Goal: Check status: Verify the current state of an ongoing process or item

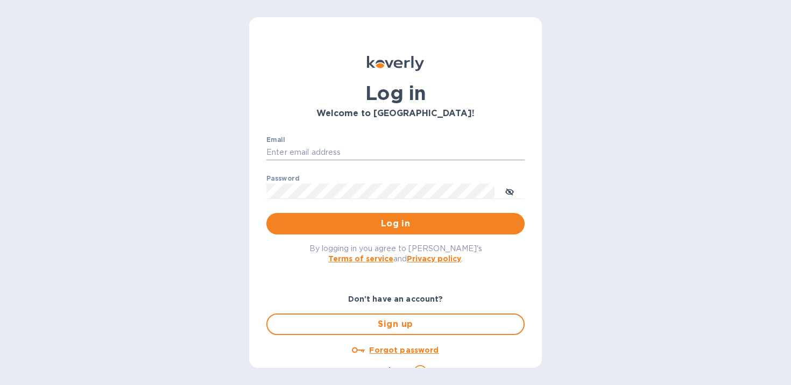
click at [357, 147] on input "Email" at bounding box center [395, 153] width 258 height 16
type input "[EMAIL_ADDRESS][DOMAIN_NAME]"
click at [379, 221] on span "Log in" at bounding box center [395, 223] width 241 height 13
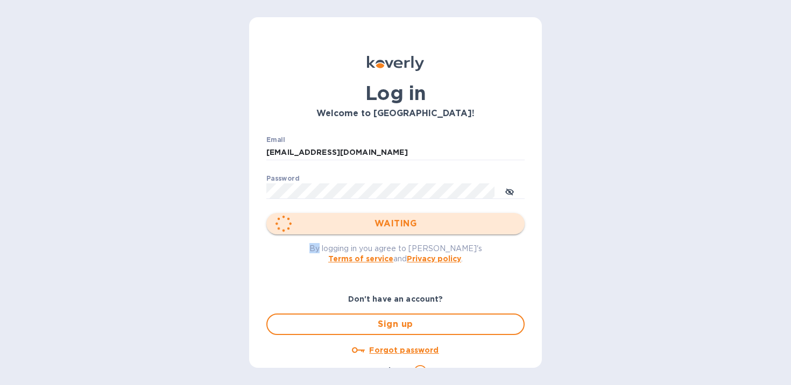
click at [379, 221] on div "WAITING" at bounding box center [395, 224] width 258 height 22
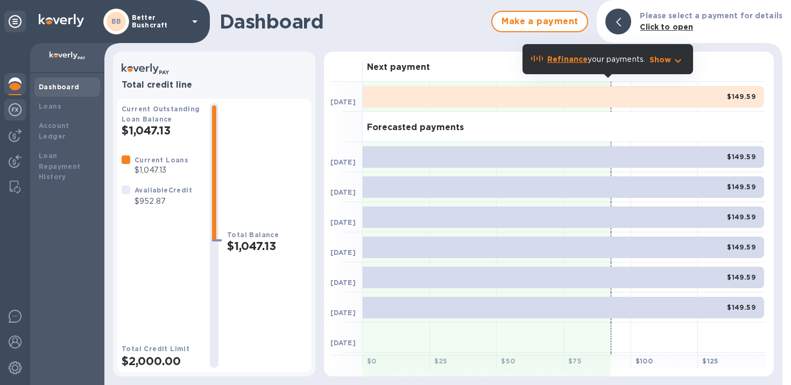
click at [15, 111] on img at bounding box center [15, 109] width 13 height 13
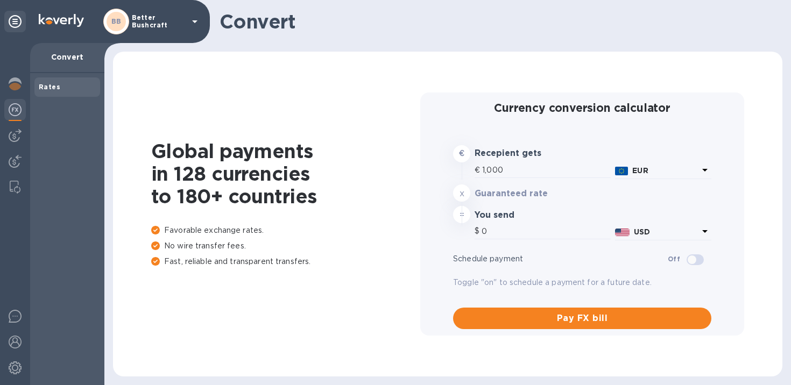
type input "1,180.57"
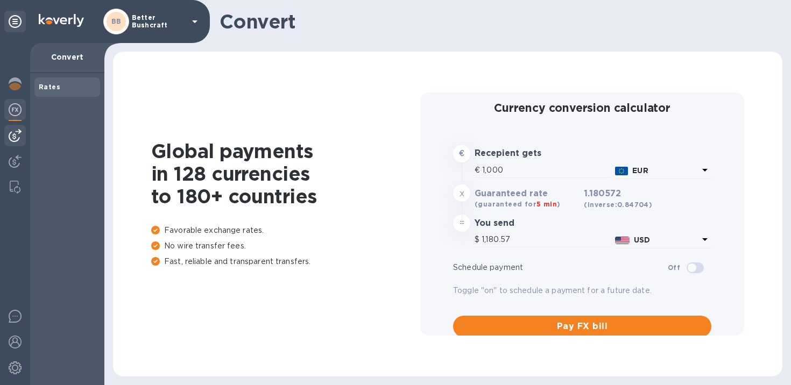
click at [17, 135] on img at bounding box center [15, 135] width 13 height 13
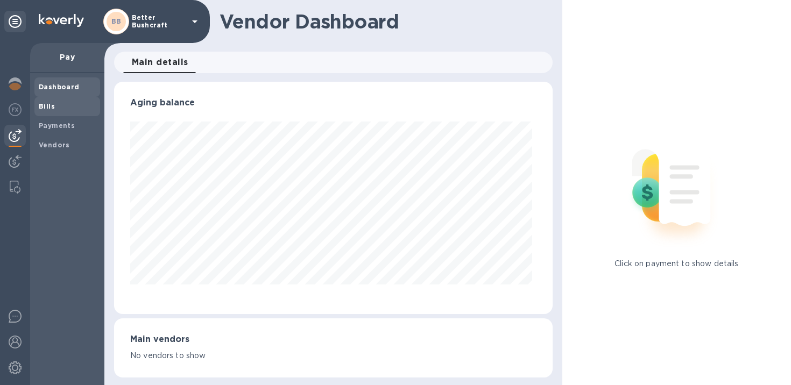
scroll to position [233, 434]
click at [62, 107] on span "Bills" at bounding box center [67, 106] width 57 height 11
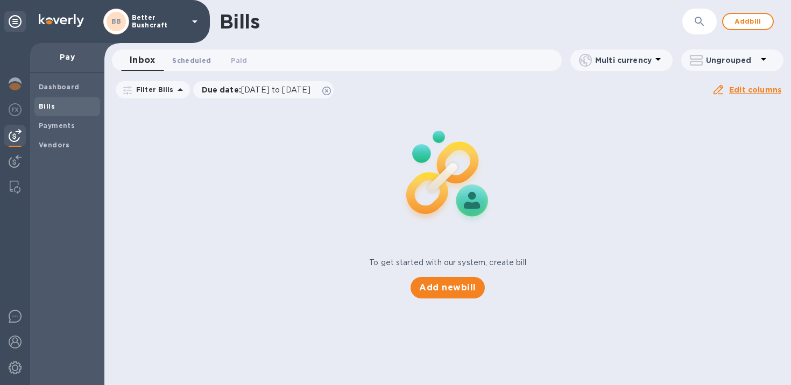
click at [194, 59] on span "Scheduled 0" at bounding box center [191, 60] width 39 height 11
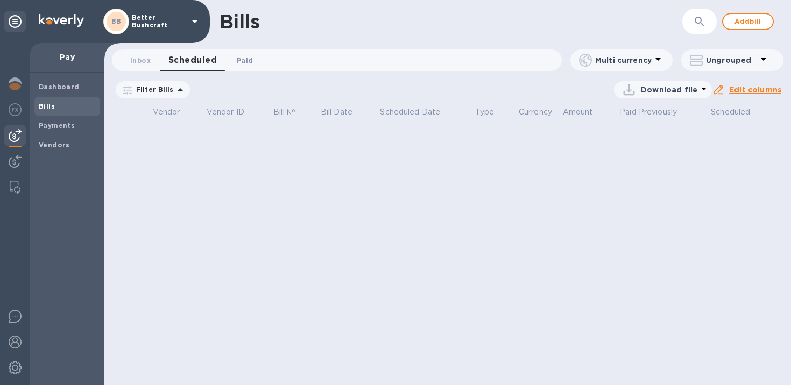
click at [229, 61] on button "Paid 0" at bounding box center [245, 61] width 39 height 22
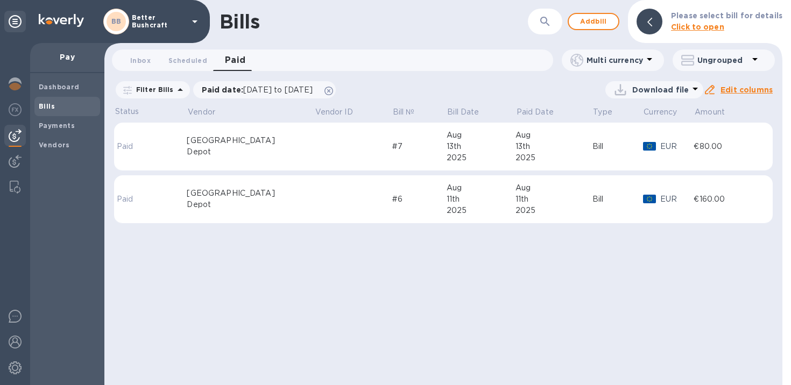
click at [238, 157] on div "Depot" at bounding box center [250, 151] width 127 height 11
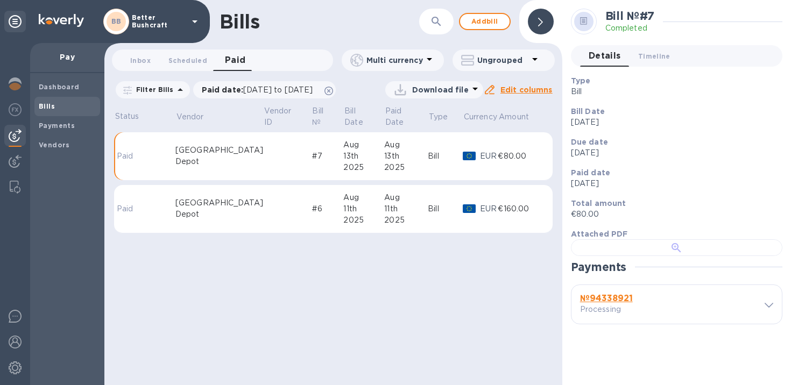
scroll to position [237, 0]
click at [765, 310] on span at bounding box center [769, 305] width 9 height 10
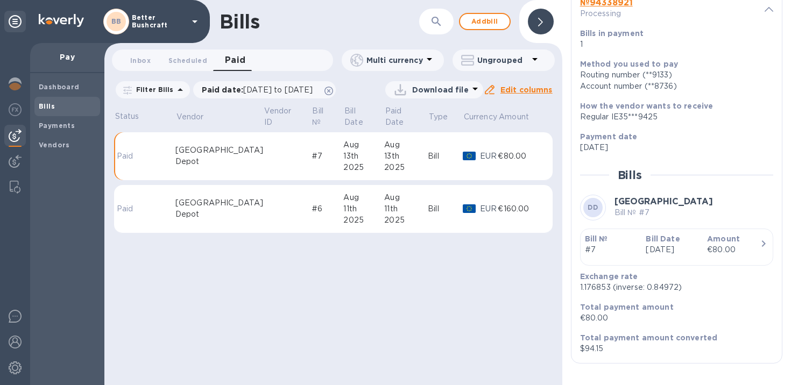
scroll to position [472, 0]
click at [597, 8] on b "№ 94338921" at bounding box center [606, 2] width 53 height 10
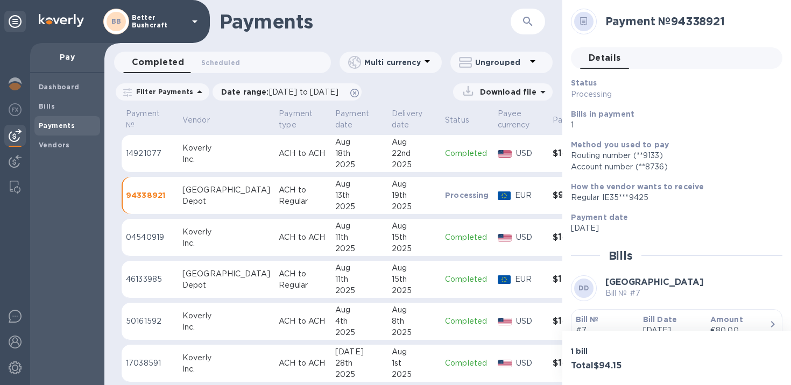
click at [189, 205] on div "Depot" at bounding box center [226, 201] width 88 height 11
click at [13, 319] on img at bounding box center [15, 316] width 13 height 13
drag, startPoint x: 164, startPoint y: 197, endPoint x: 124, endPoint y: 198, distance: 39.8
click at [124, 198] on td "94338921" at bounding box center [150, 196] width 57 height 38
copy p "94338921"
